Goal: Book appointment/travel/reservation

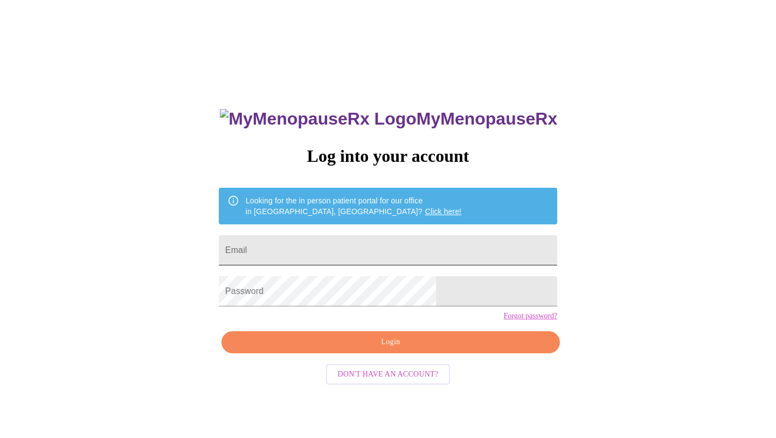
click at [330, 241] on input "Email" at bounding box center [388, 250] width 339 height 30
type input "becca.hahn@gmail.com"
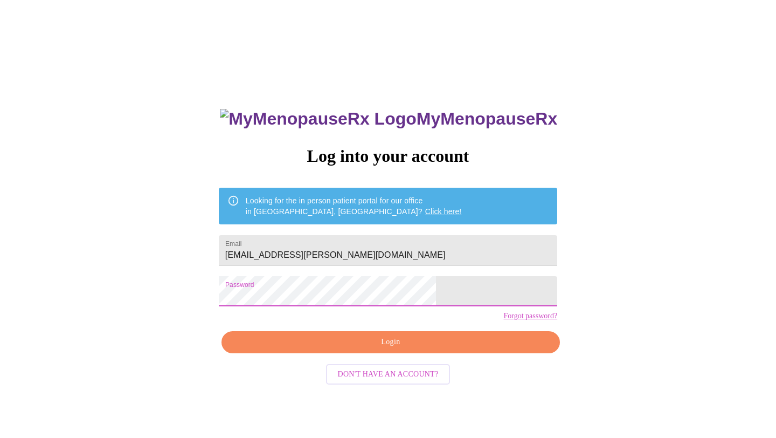
click at [333, 349] on span "Login" at bounding box center [391, 341] width 314 height 13
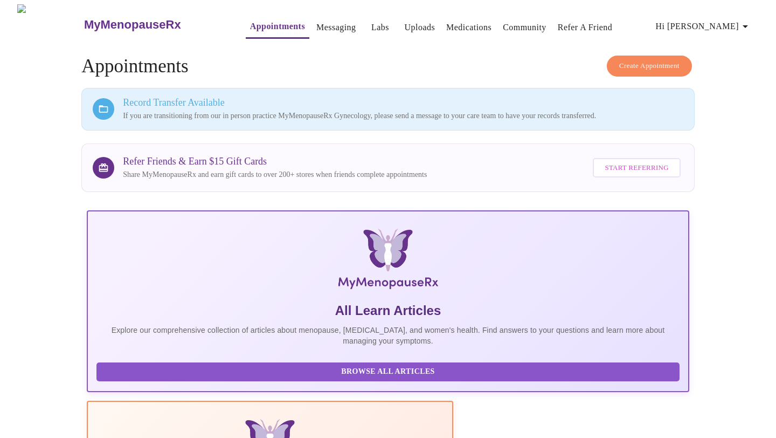
scroll to position [200, 0]
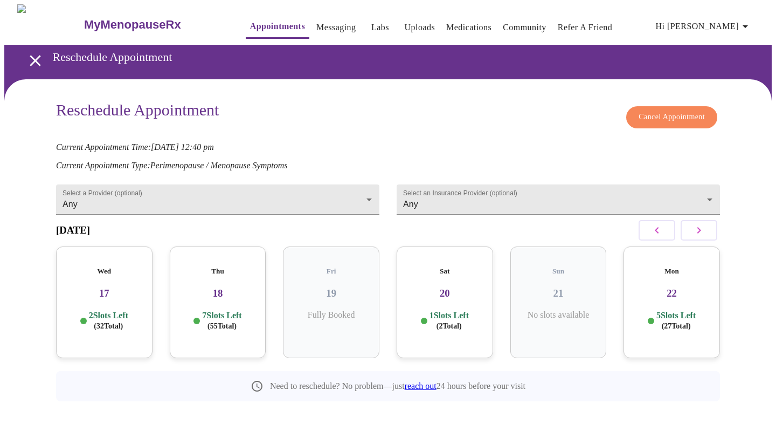
click at [465, 296] on div "Sat 20 1 Slots Left ( 2 Total)" at bounding box center [445, 302] width 96 height 112
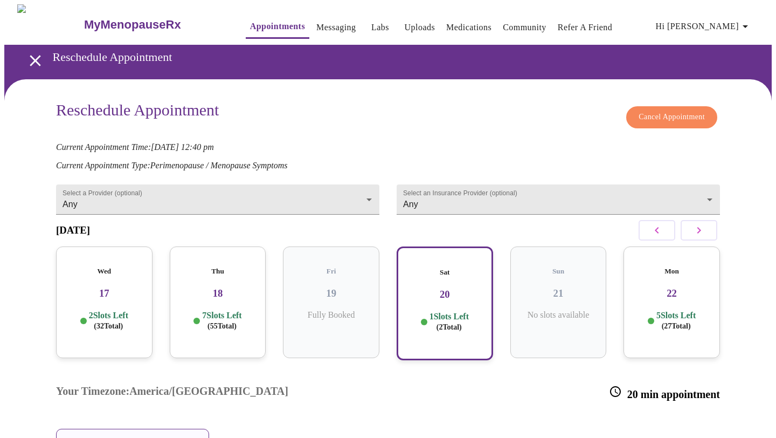
scroll to position [83, 0]
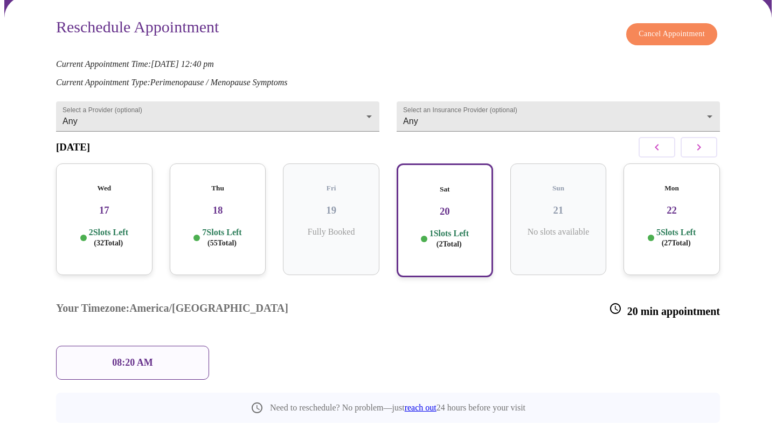
click at [233, 227] on p "7 Slots Left ( 55 Total)" at bounding box center [221, 237] width 39 height 21
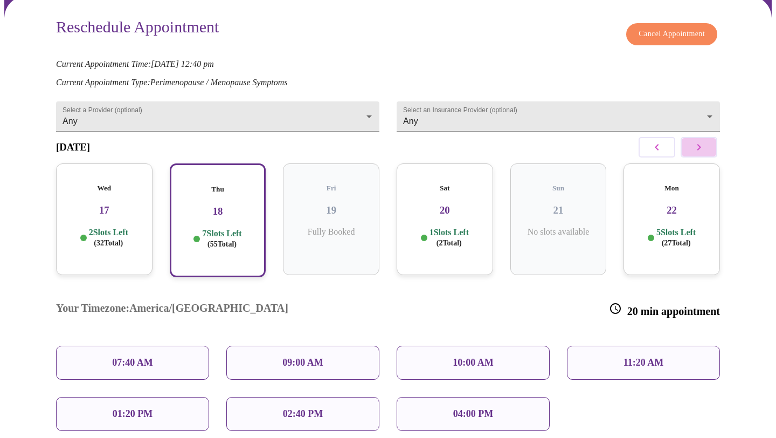
click at [707, 149] on button "button" at bounding box center [699, 147] width 37 height 20
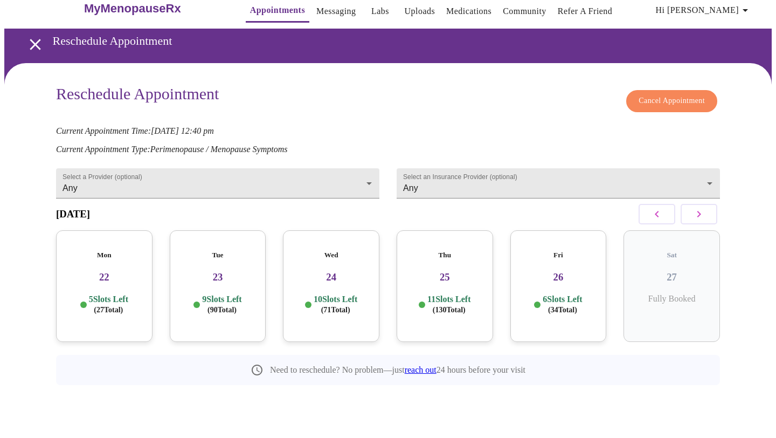
scroll to position [0, 0]
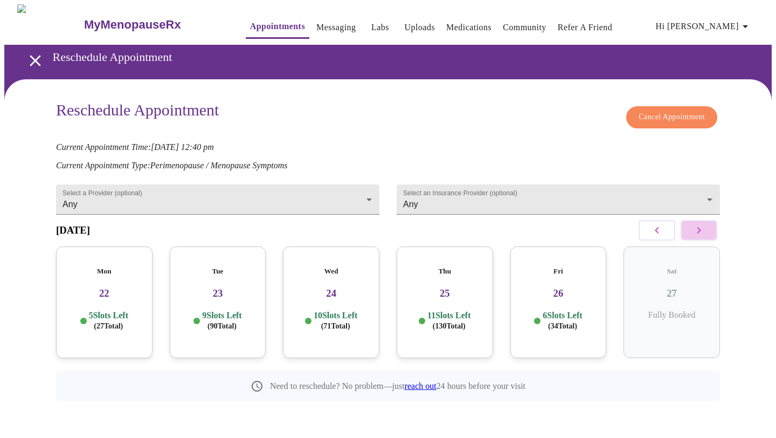
click at [713, 232] on button "button" at bounding box center [699, 230] width 37 height 20
click at [225, 310] on p "11 Slots Left ( 56 Total)" at bounding box center [222, 320] width 43 height 21
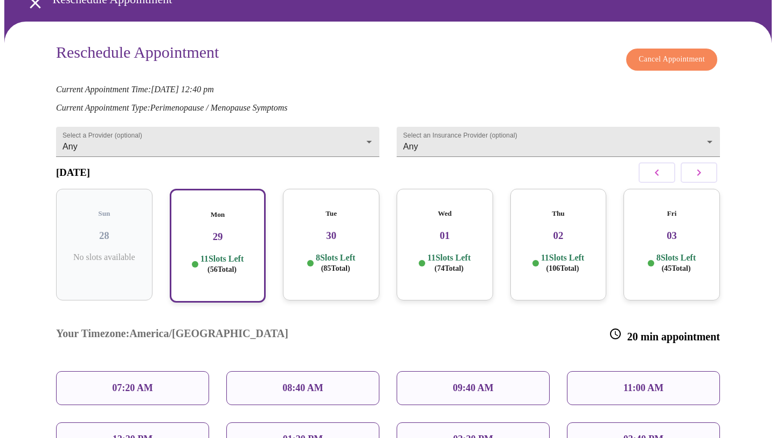
scroll to position [73, 0]
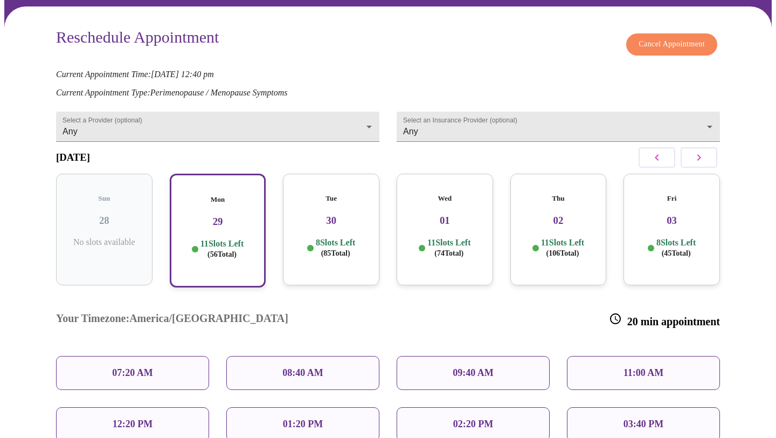
click at [651, 157] on icon "button" at bounding box center [657, 157] width 13 height 13
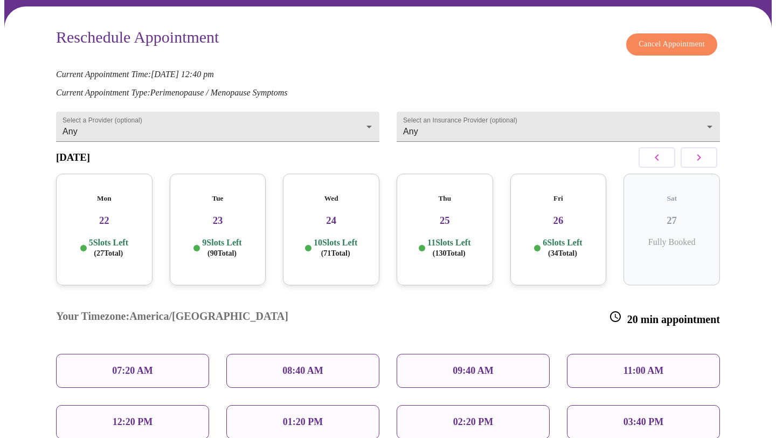
click at [78, 224] on div "Mon 22 5 Slots Left ( 27 Total)" at bounding box center [104, 230] width 96 height 112
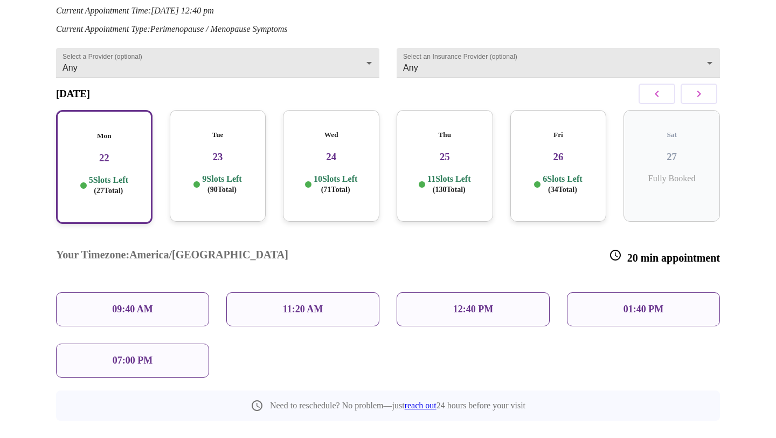
scroll to position [137, 0]
click at [493, 302] on p "12:40 PM" at bounding box center [473, 307] width 40 height 11
click at [449, 291] on div "12:40 PM" at bounding box center [473, 308] width 153 height 34
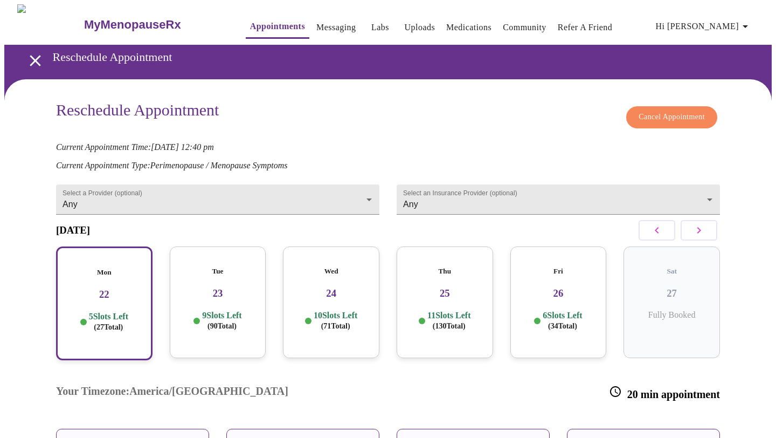
scroll to position [179, 0]
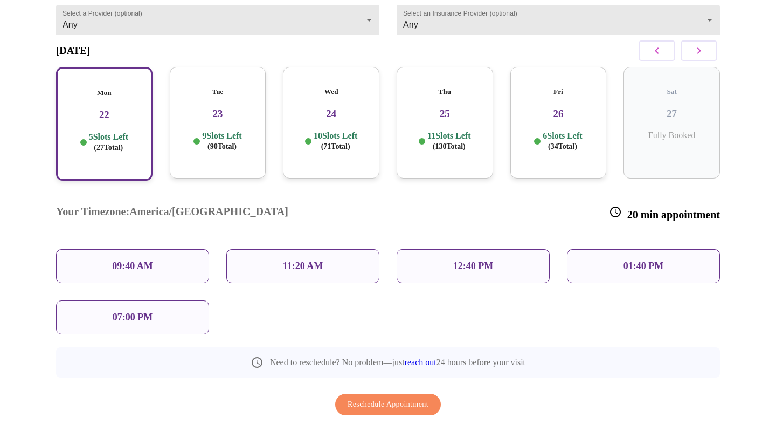
click at [121, 143] on span "( 27 Total)" at bounding box center [108, 147] width 29 height 8
click at [434, 249] on div "12:40 PM" at bounding box center [473, 266] width 153 height 34
drag, startPoint x: 492, startPoint y: 234, endPoint x: 492, endPoint y: 225, distance: 9.2
click at [492, 260] on p "12:40 PM" at bounding box center [473, 265] width 40 height 11
click at [489, 273] on div "Your Timezone: [GEOGRAPHIC_DATA]/[GEOGRAPHIC_DATA] 20 min appointment 09:40 AM …" at bounding box center [387, 262] width 681 height 162
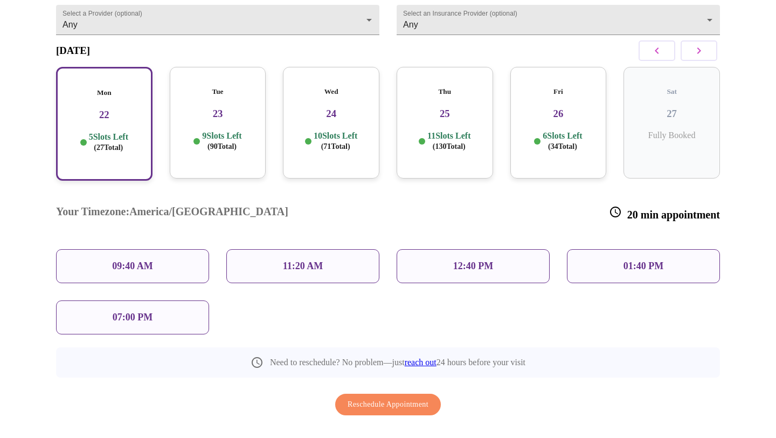
click at [88, 94] on div "Mon 22 5 Slots Left ( 27 Total)" at bounding box center [104, 124] width 96 height 114
click at [440, 249] on div "12:40 PM" at bounding box center [473, 266] width 153 height 34
click at [222, 132] on p "9 Slots Left ( 90 Total)" at bounding box center [221, 140] width 39 height 21
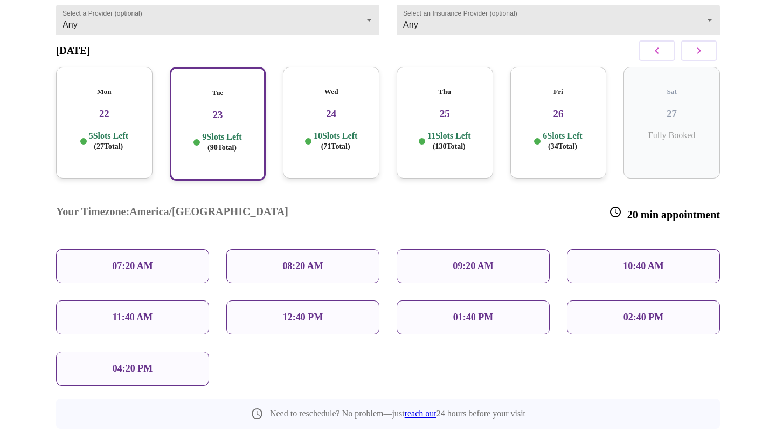
click at [137, 130] on div "5 Slots Left ( 27 Total)" at bounding box center [104, 140] width 79 height 21
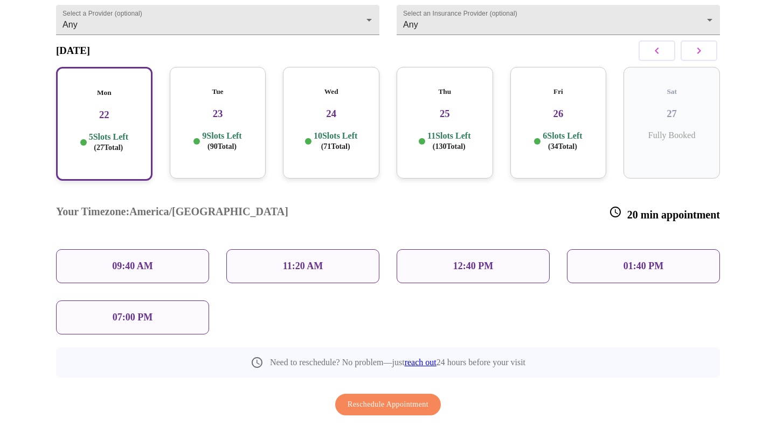
click at [464, 260] on p "12:40 PM" at bounding box center [473, 265] width 40 height 11
click at [454, 249] on div "12:40 PM" at bounding box center [473, 266] width 153 height 34
click at [520, 249] on div "12:40 PM" at bounding box center [473, 266] width 153 height 34
click at [558, 240] on div "01:40 PM" at bounding box center [643, 265] width 170 height 51
click at [612, 249] on div "01:40 PM" at bounding box center [643, 266] width 153 height 34
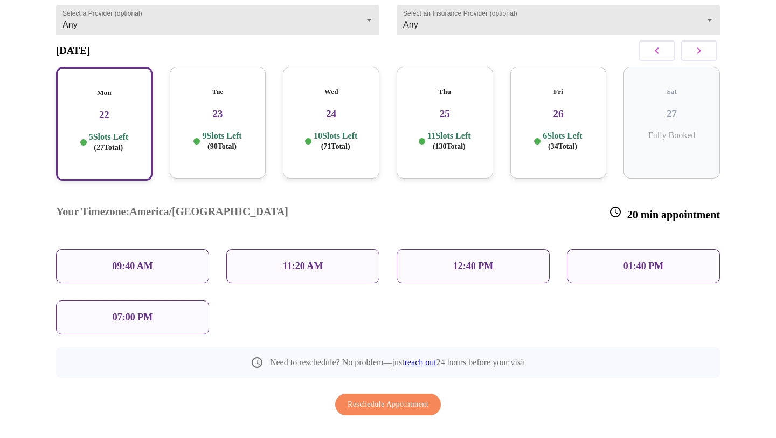
click at [214, 118] on div "Tue 23 9 Slots Left ( 90 Total)" at bounding box center [218, 123] width 96 height 112
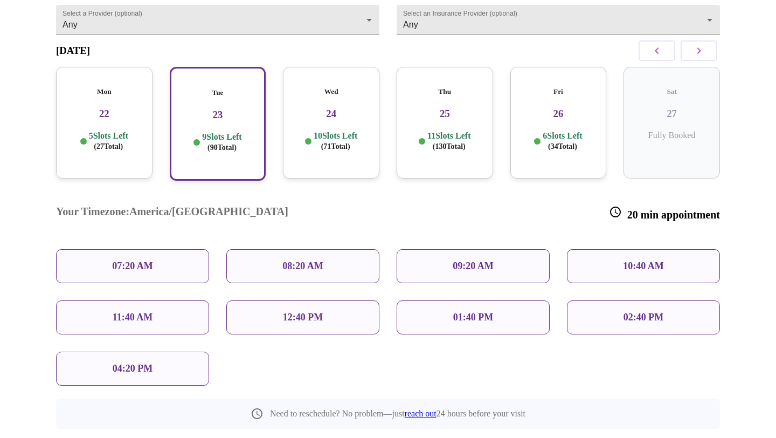
click at [302, 260] on p "08:20 AM" at bounding box center [302, 265] width 41 height 11
click at [414, 356] on div "Your Timezone: [GEOGRAPHIC_DATA]/[GEOGRAPHIC_DATA] 20 min appointment 07:20 AM …" at bounding box center [387, 287] width 681 height 213
click at [108, 130] on p "5 Slots Left ( 27 Total)" at bounding box center [108, 140] width 39 height 21
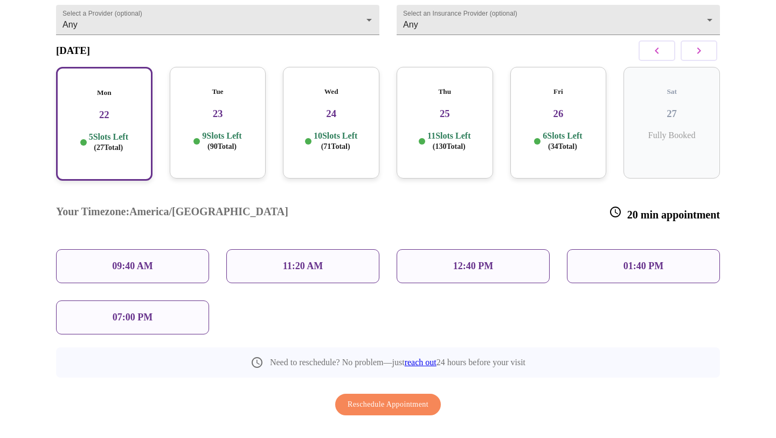
scroll to position [172, 0]
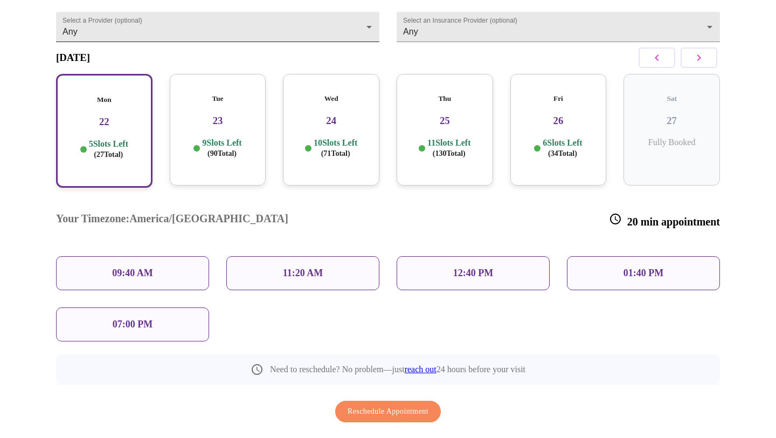
click at [368, 26] on body "MyMenopauseRx Appointments Messaging Labs Uploads Medications Community Refer a…" at bounding box center [388, 154] width 768 height 644
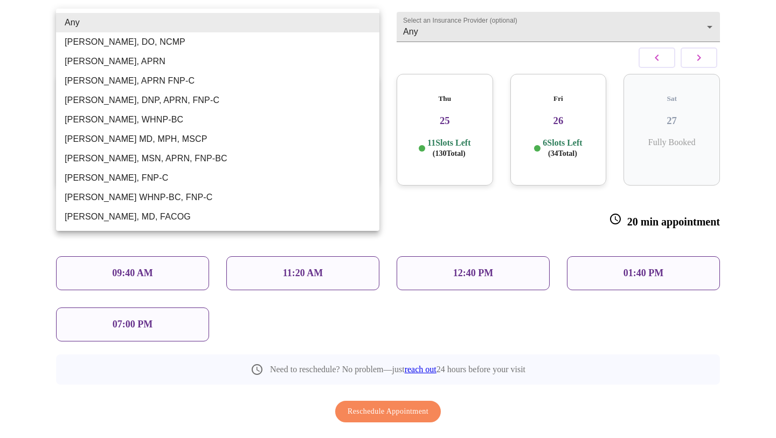
click at [368, 26] on li "Any" at bounding box center [217, 22] width 323 height 19
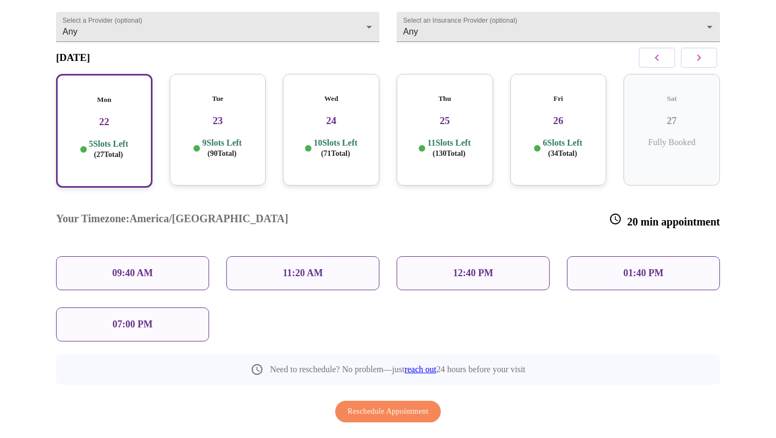
click at [503, 256] on div "12:40 PM" at bounding box center [473, 273] width 153 height 34
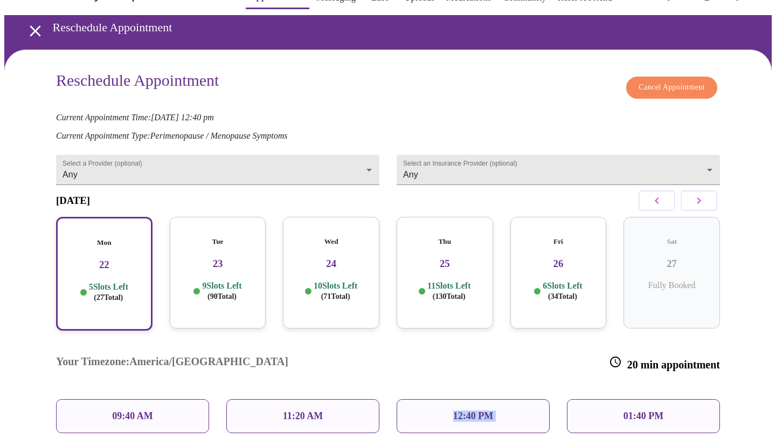
scroll to position [29, 0]
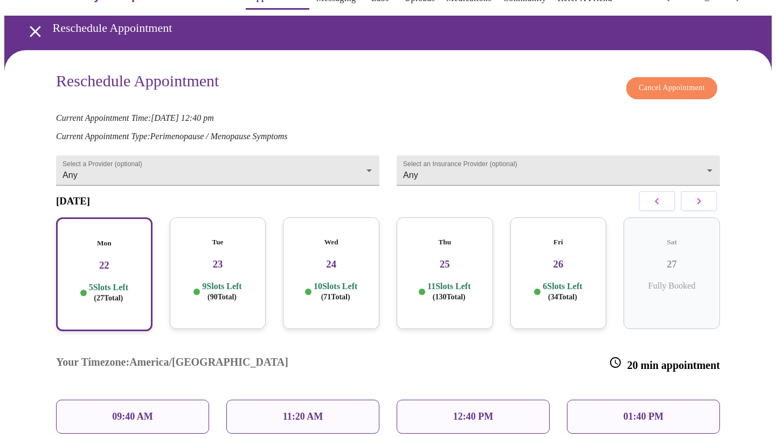
click at [341, 258] on h3 "24" at bounding box center [331, 264] width 79 height 12
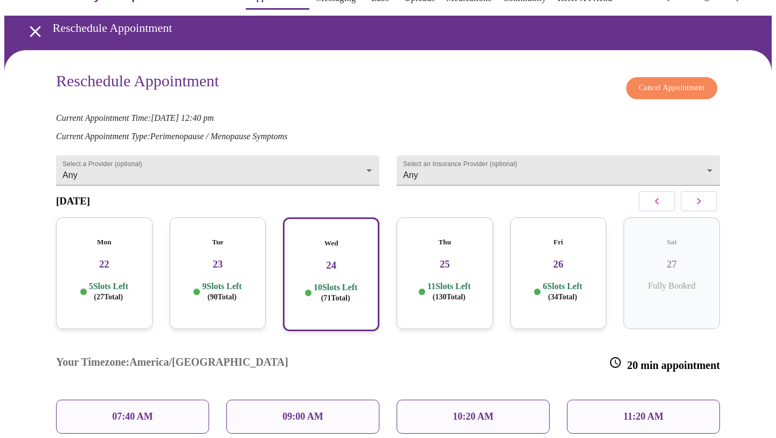
click at [196, 258] on h3 "23" at bounding box center [217, 264] width 79 height 12
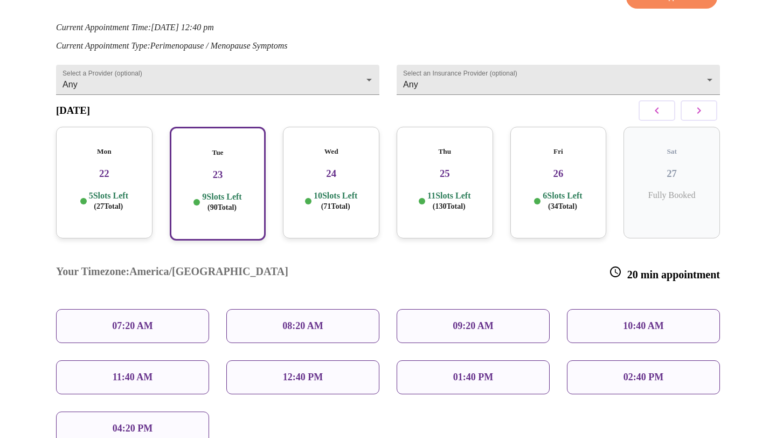
scroll to position [129, 0]
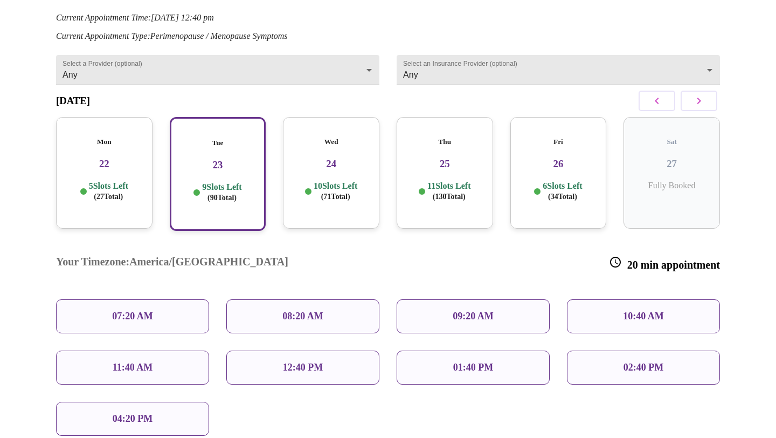
click at [110, 181] on p "5 Slots Left ( 27 Total)" at bounding box center [108, 191] width 39 height 21
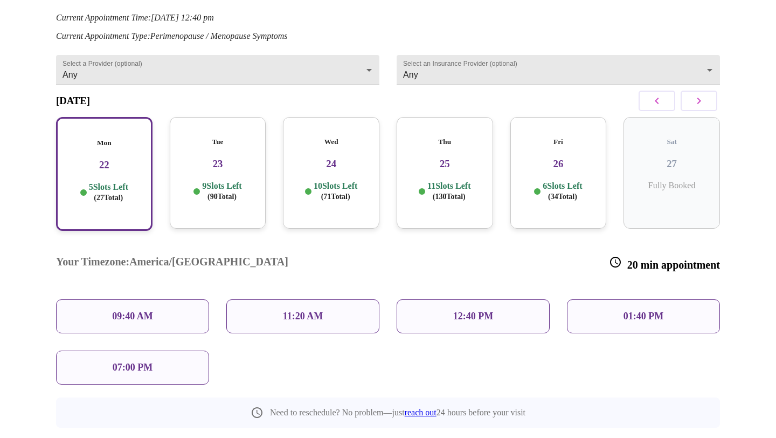
click at [455, 310] on p "12:40 PM" at bounding box center [473, 315] width 40 height 11
click at [473, 306] on div "12:40 PM" at bounding box center [473, 316] width 170 height 51
click at [498, 299] on div "12:40 PM" at bounding box center [473, 316] width 153 height 34
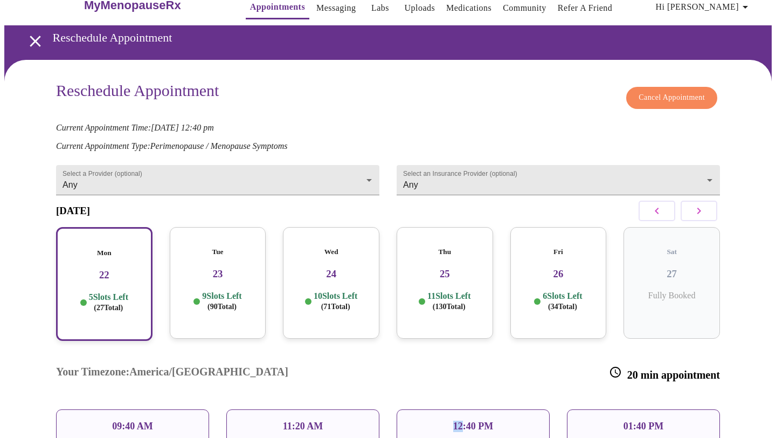
scroll to position [0, 0]
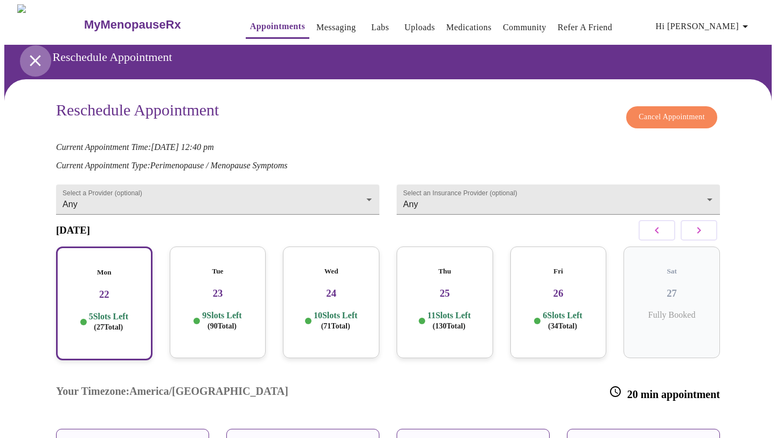
click at [34, 59] on icon "open drawer" at bounding box center [35, 60] width 11 height 11
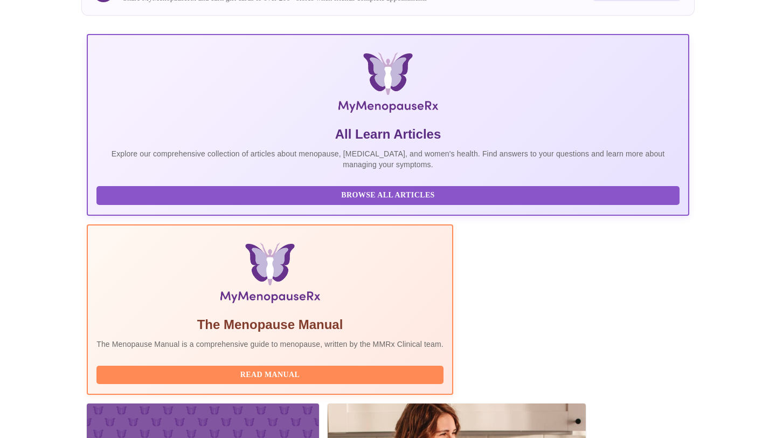
scroll to position [200, 0]
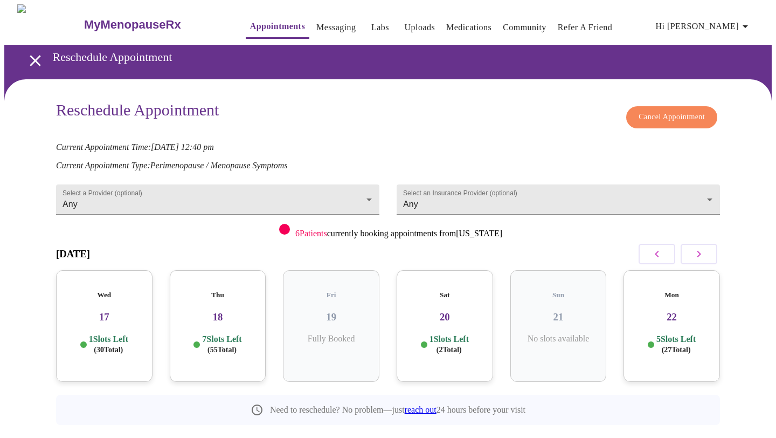
click at [676, 311] on h3 "22" at bounding box center [671, 317] width 79 height 12
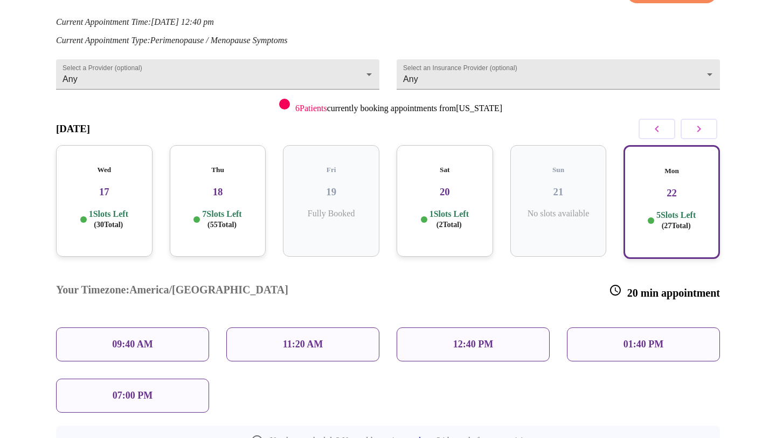
scroll to position [133, 0]
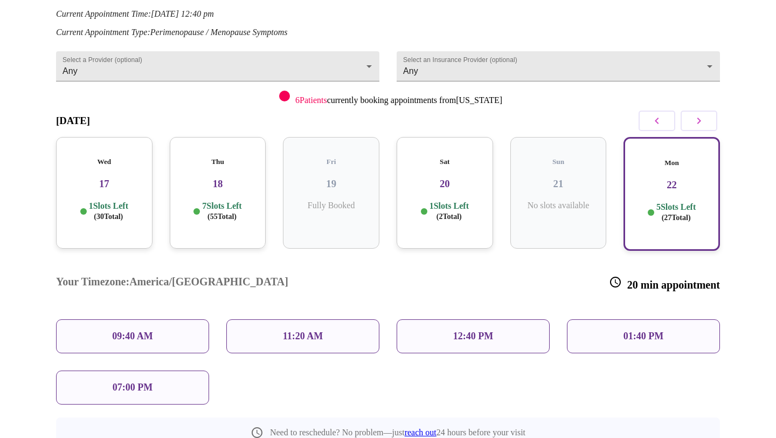
click at [471, 330] on p "12:40 PM" at bounding box center [473, 335] width 40 height 11
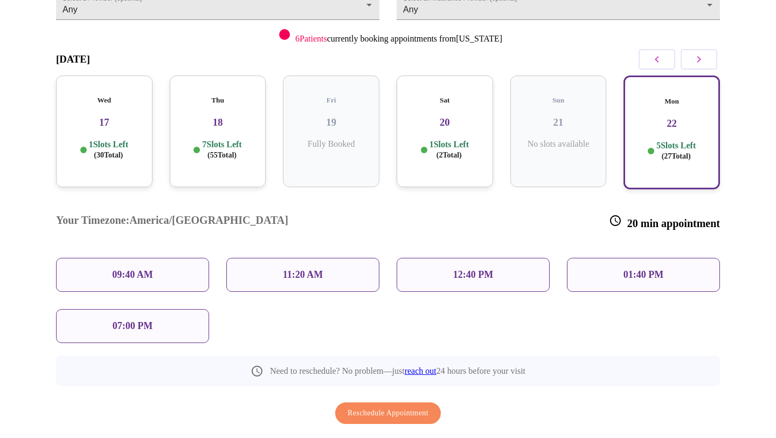
scroll to position [198, 0]
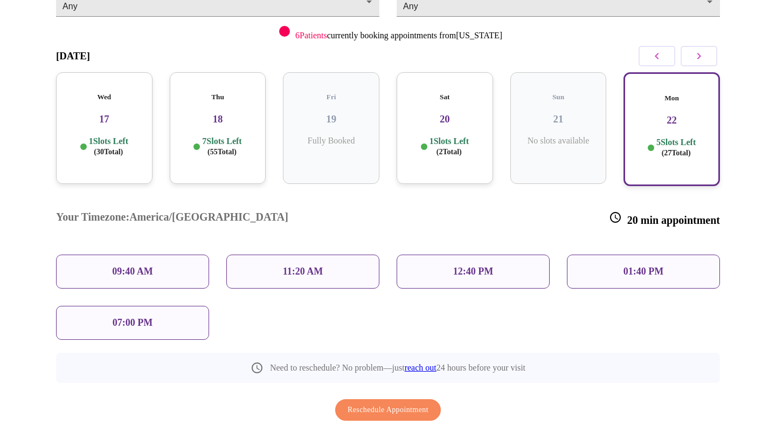
click at [411, 403] on span "Reschedule Appointment" at bounding box center [388, 409] width 81 height 13
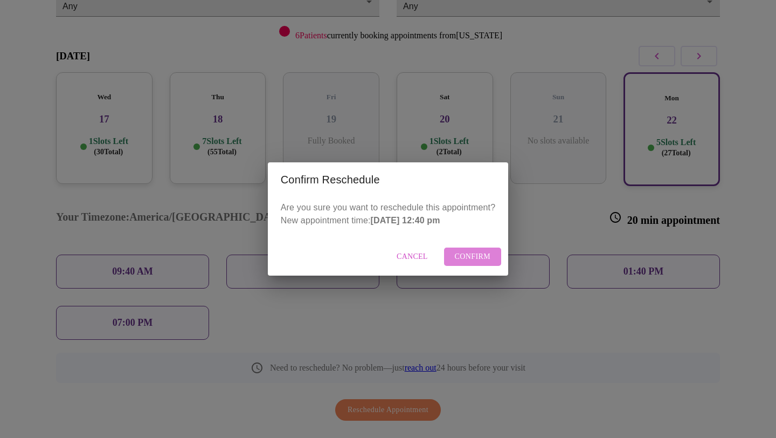
click at [476, 257] on span "Confirm" at bounding box center [473, 256] width 36 height 13
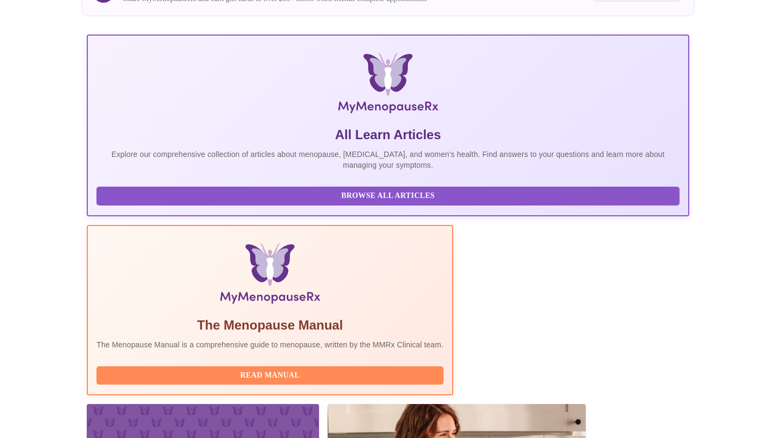
scroll to position [171, 0]
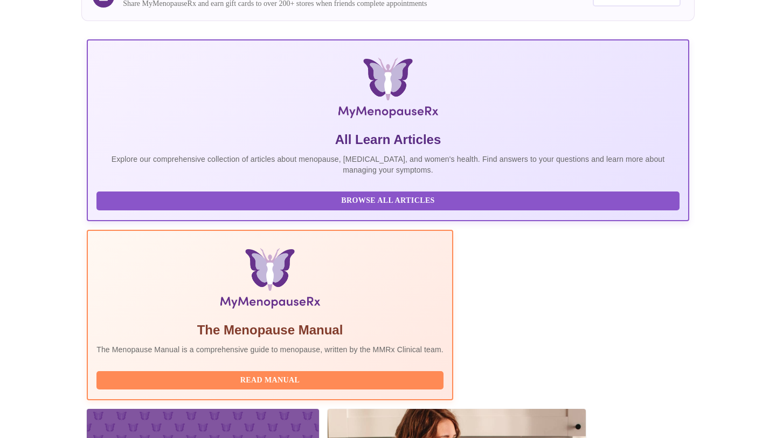
click at [346, 374] on span "Read Manual" at bounding box center [270, 380] width 326 height 13
